Goal: Transaction & Acquisition: Obtain resource

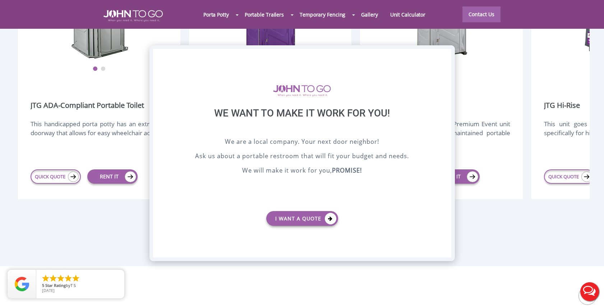
click at [446, 55] on div "X" at bounding box center [445, 55] width 11 height 12
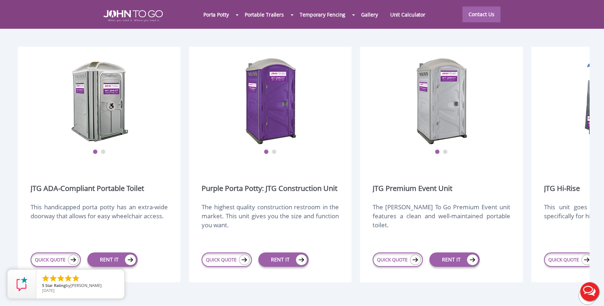
scroll to position [903, 0]
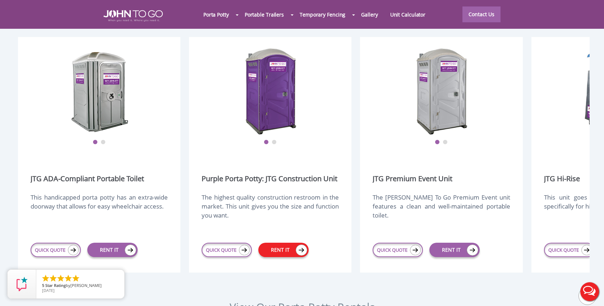
click at [284, 243] on link "RENT IT" at bounding box center [284, 250] width 50 height 14
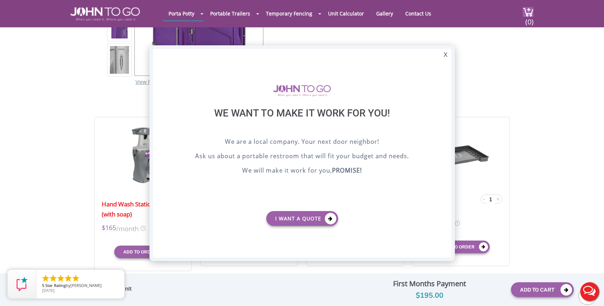
click at [444, 55] on div "X" at bounding box center [445, 55] width 11 height 12
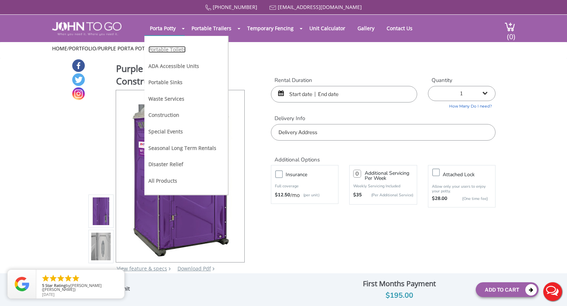
click at [171, 48] on link "Portable Toilets" at bounding box center [167, 49] width 37 height 7
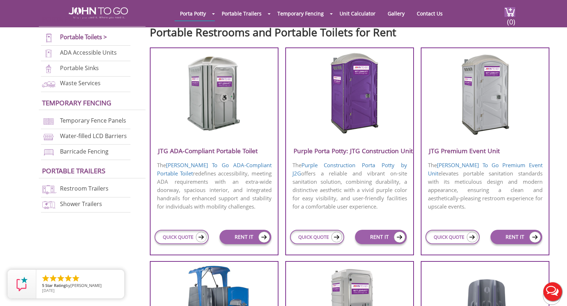
scroll to position [241, 0]
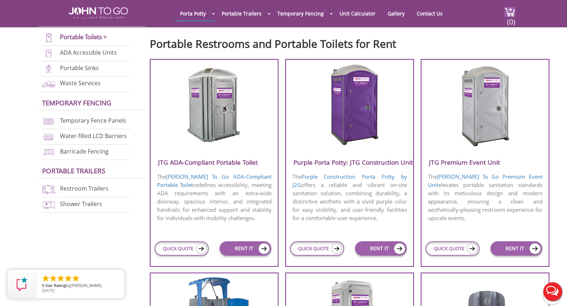
click at [226, 156] on h3 "JTG ADA-Compliant Portable Toilet" at bounding box center [214, 162] width 127 height 12
